Goal: Transaction & Acquisition: Purchase product/service

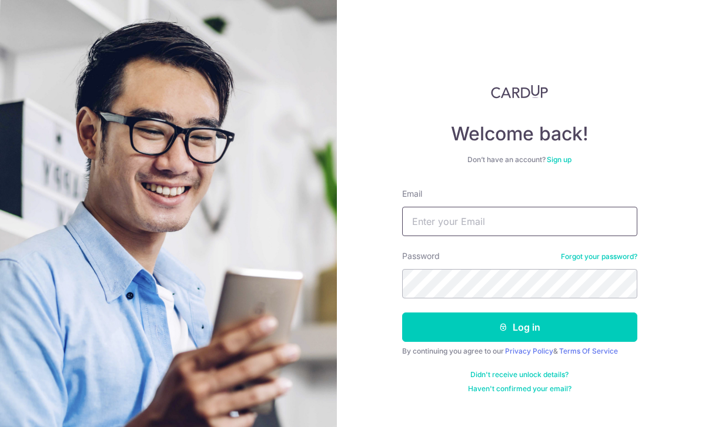
click at [536, 212] on input "Email" at bounding box center [519, 221] width 235 height 29
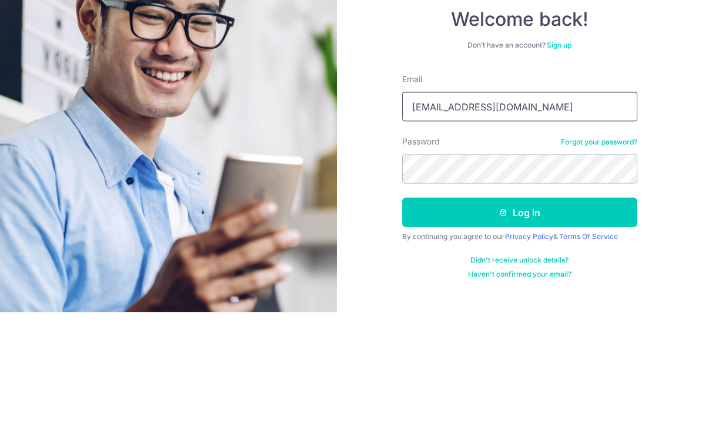
type input "[EMAIL_ADDRESS][DOMAIN_NAME]"
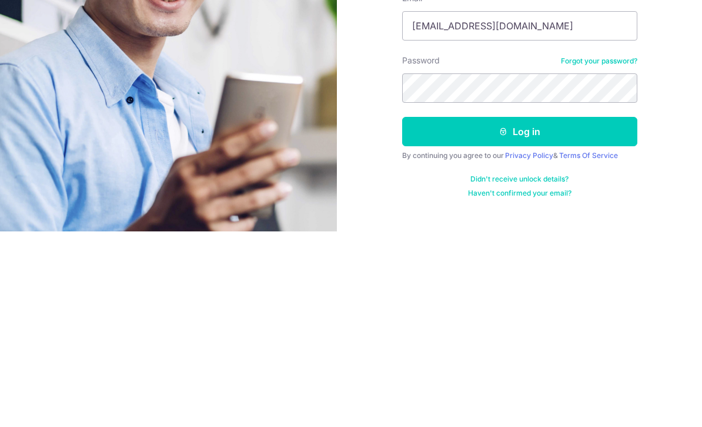
click at [558, 313] on button "Log in" at bounding box center [519, 327] width 235 height 29
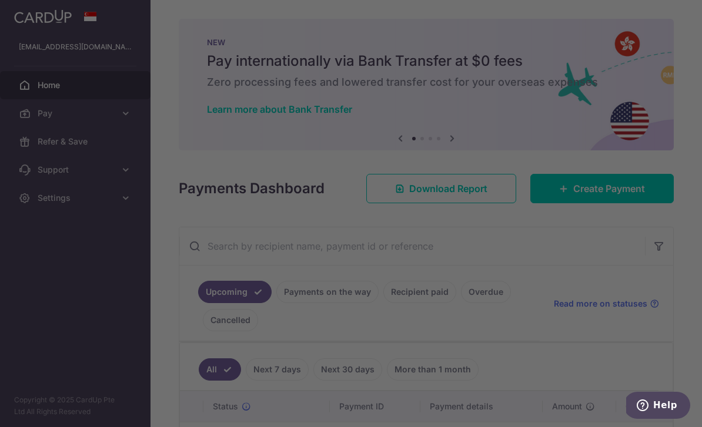
click at [606, 236] on div at bounding box center [354, 215] width 709 height 431
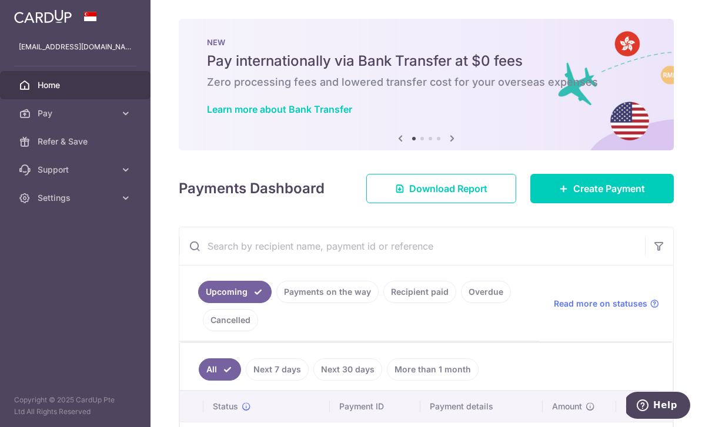
click at [614, 196] on span "Create Payment" at bounding box center [609, 189] width 72 height 14
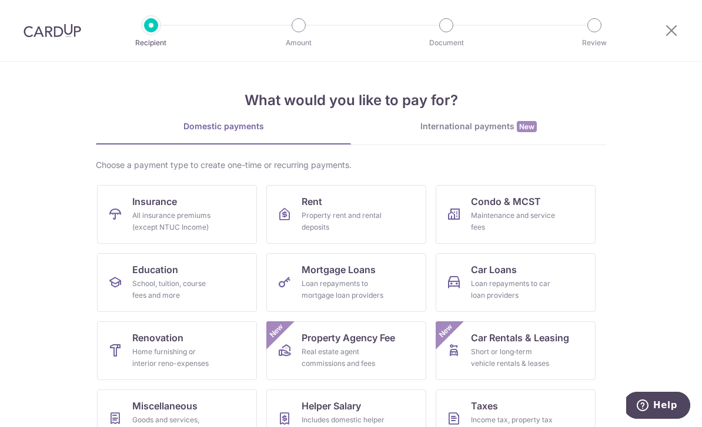
click at [543, 209] on link "Condo & MCST Maintenance and service fees" at bounding box center [516, 214] width 160 height 59
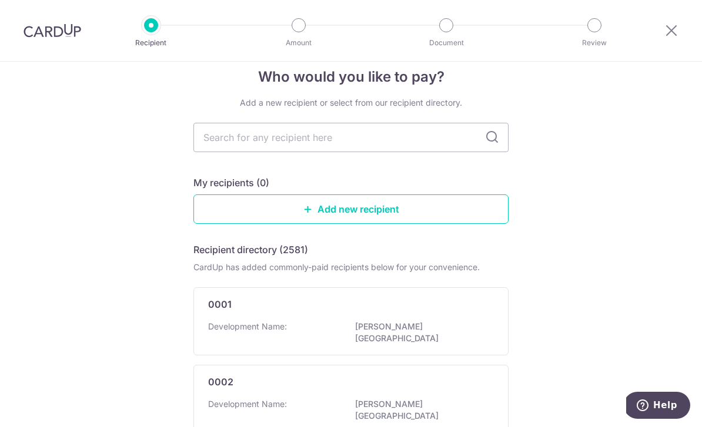
scroll to position [18, 0]
click at [431, 207] on link "Add new recipient" at bounding box center [350, 209] width 315 height 29
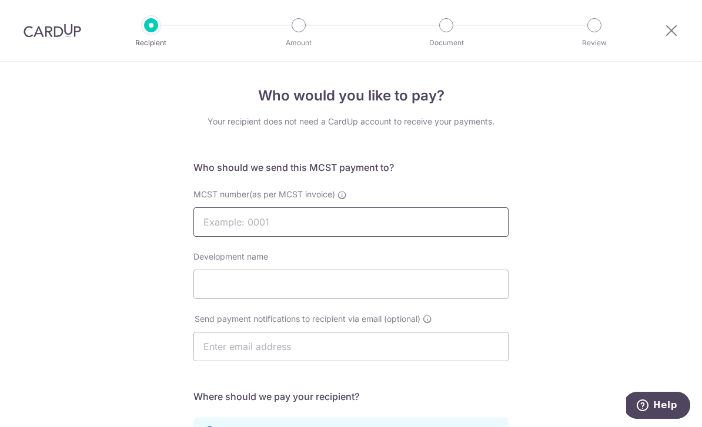
click at [232, 235] on input "MCST number(as per MCST invoice)" at bounding box center [350, 221] width 315 height 29
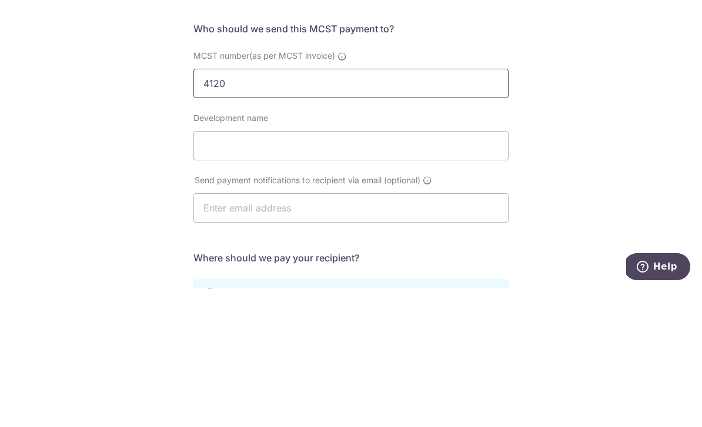
type input "4120"
click at [217, 270] on input "Development name" at bounding box center [350, 284] width 315 height 29
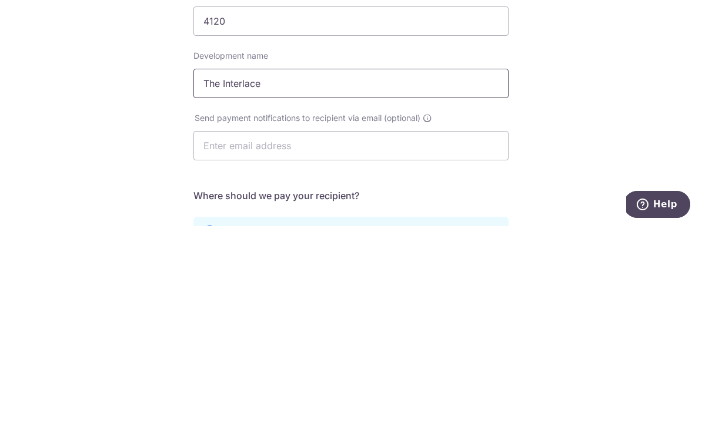
type input "The Interlace"
click at [222, 332] on input "text" at bounding box center [350, 346] width 315 height 29
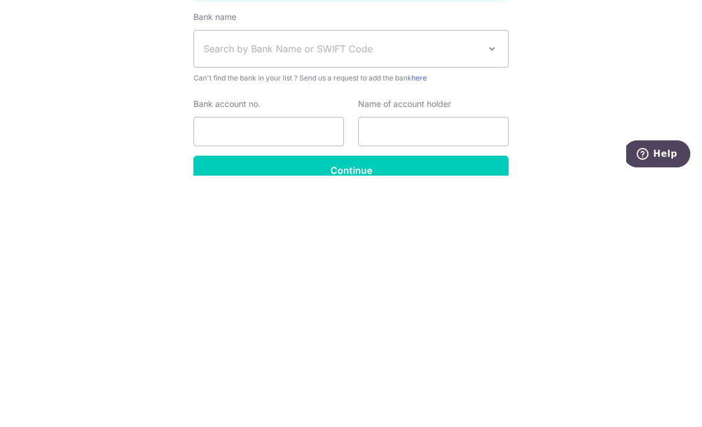
scroll to position [193, 0]
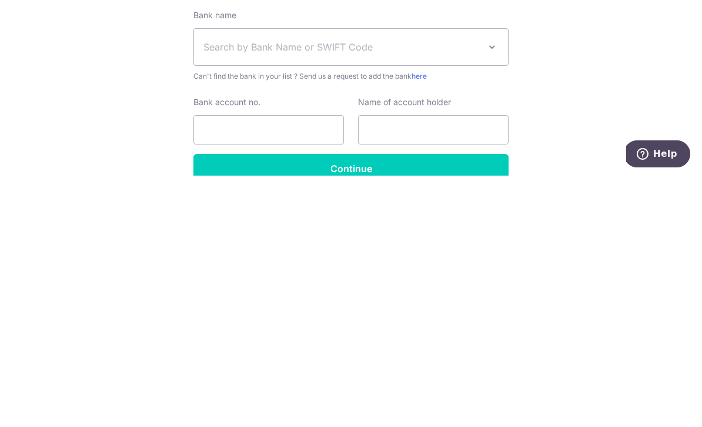
click at [230, 292] on span "Search by Bank Name or SWIFT Code" at bounding box center [341, 299] width 276 height 14
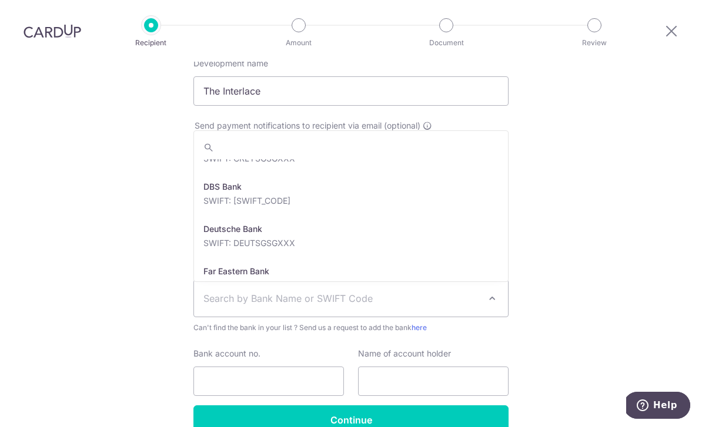
scroll to position [960, 0]
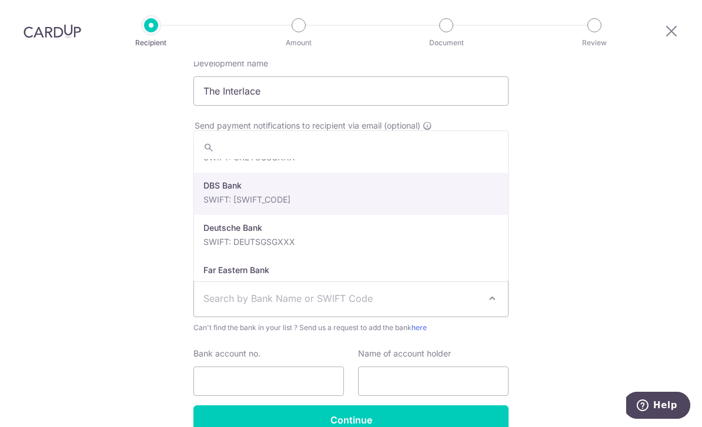
select select "6"
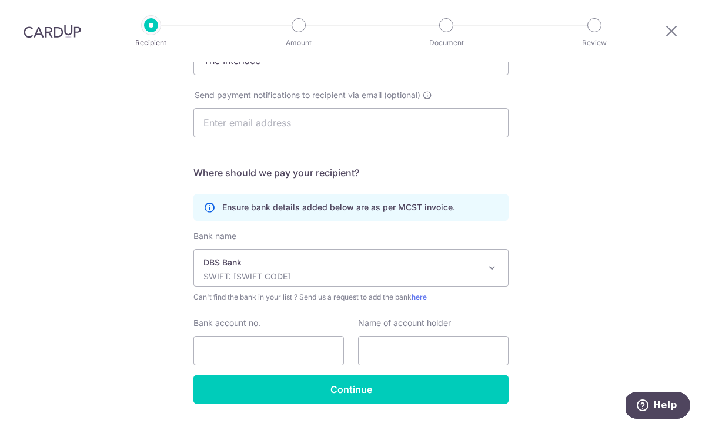
scroll to position [223, 0]
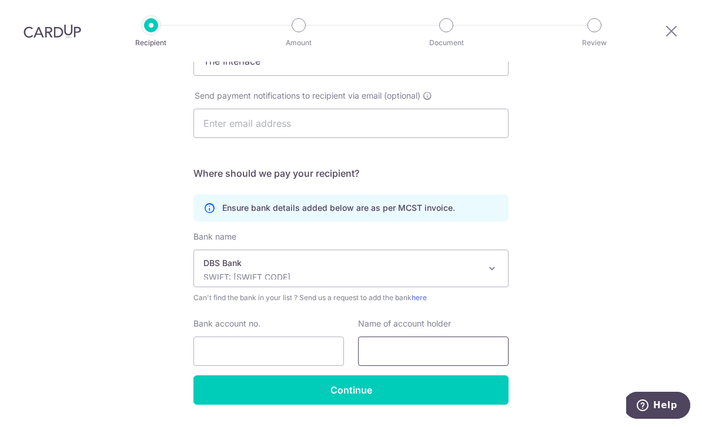
click at [388, 337] on input "text" at bounding box center [433, 351] width 150 height 29
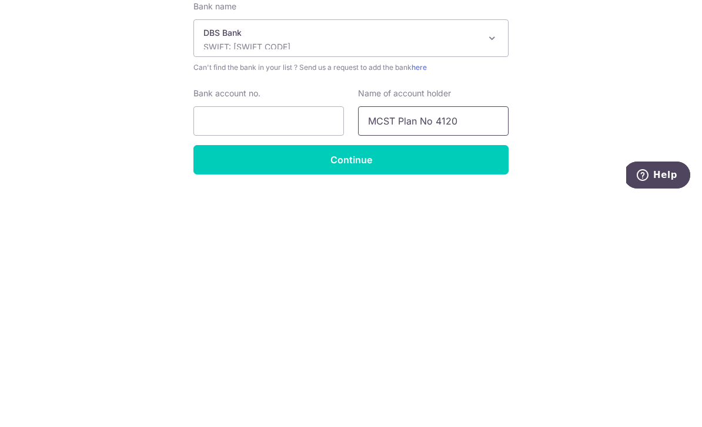
type input "MCST Plan No 4120"
click at [239, 337] on input "Bank account no." at bounding box center [268, 351] width 150 height 29
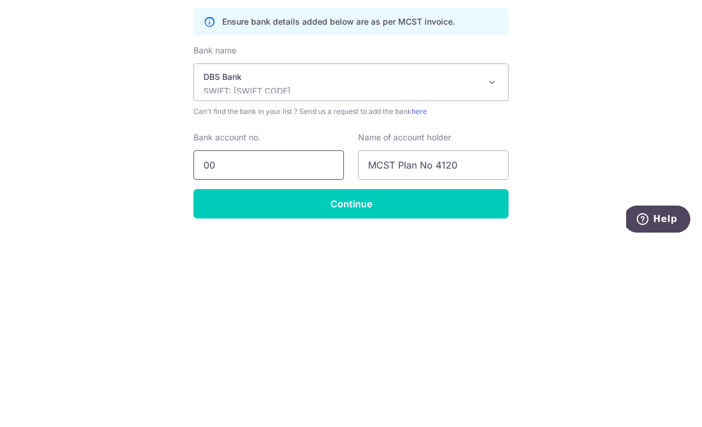
type input "003"
